Goal: Task Accomplishment & Management: Use online tool/utility

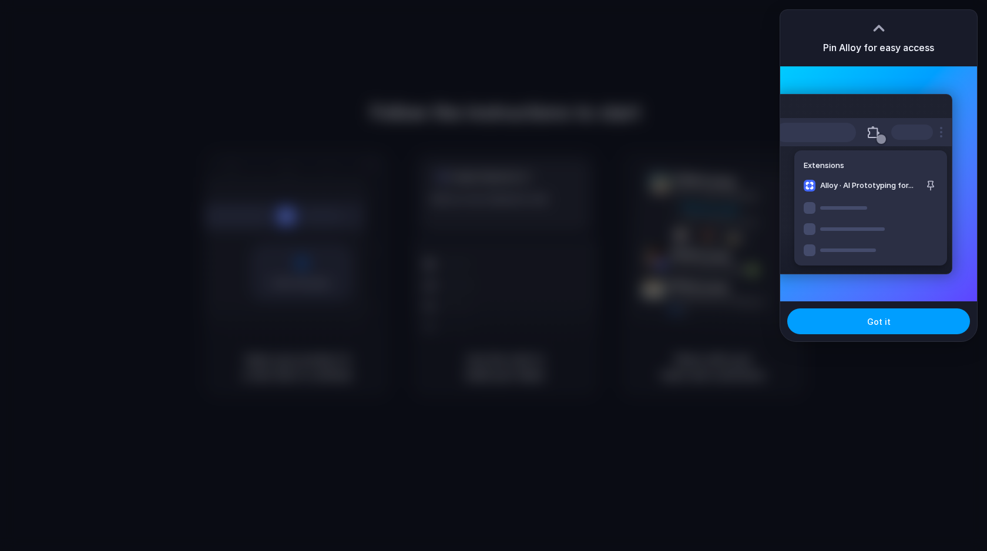
click at [811, 313] on button "Got it" at bounding box center [879, 322] width 183 height 26
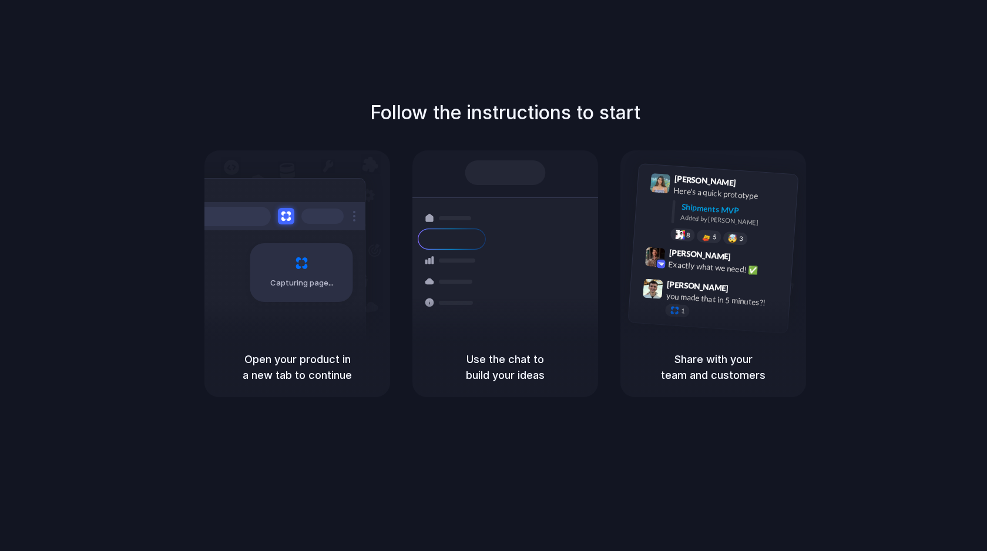
click at [842, 189] on div "Follow the instructions to start Capturing page Open your product in a new tab …" at bounding box center [505, 248] width 987 height 299
click at [367, 300] on div "Capturing page" at bounding box center [298, 243] width 186 height 187
